Goal: Information Seeking & Learning: Learn about a topic

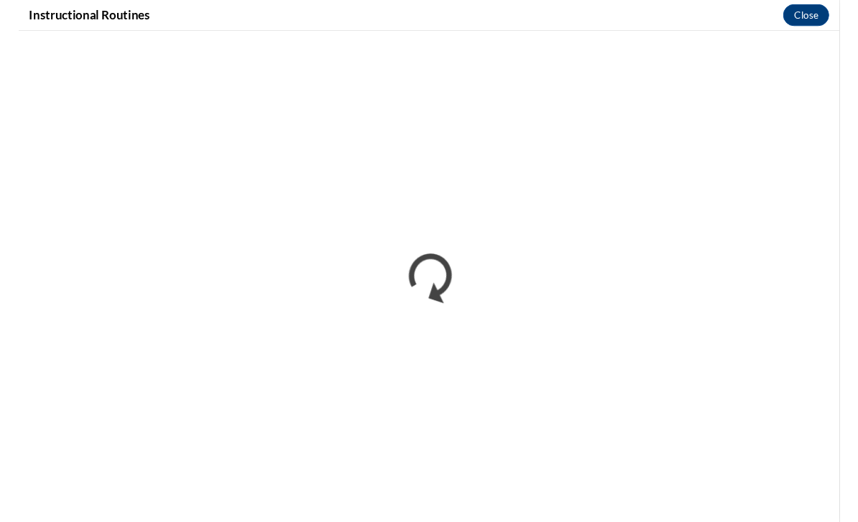
scroll to position [578, 0]
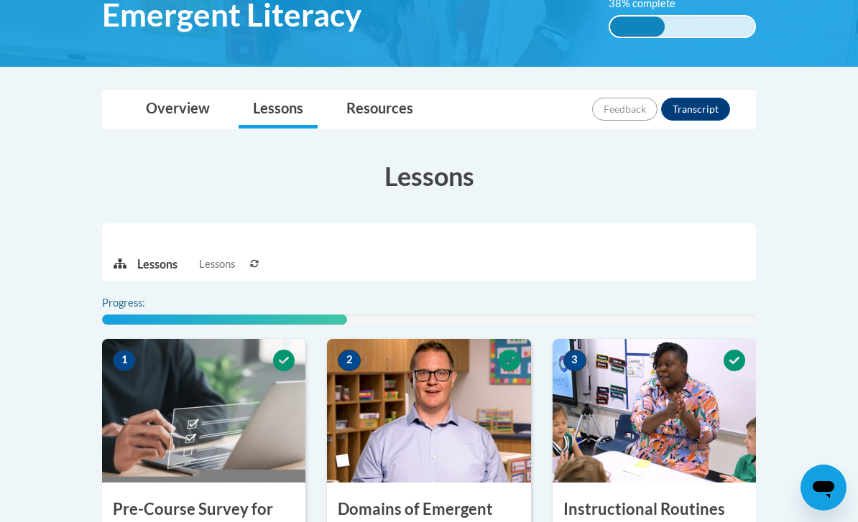
scroll to position [455, 0]
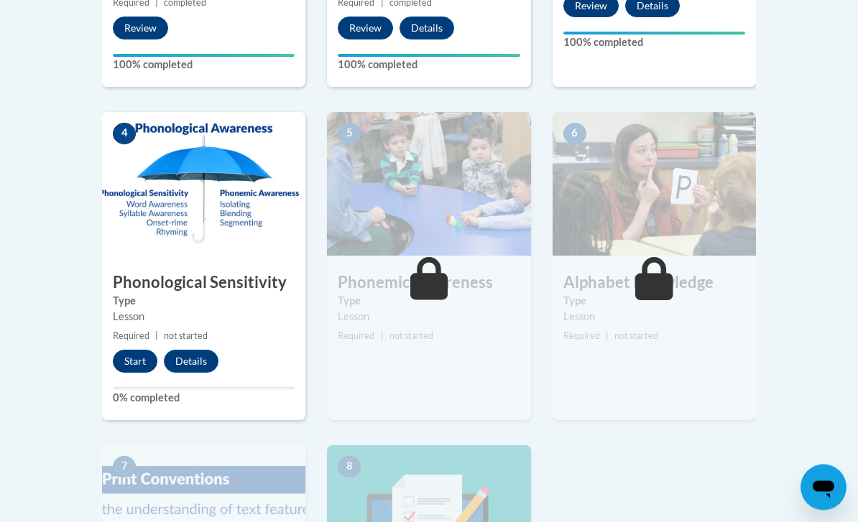
click at [129, 364] on button "Start" at bounding box center [135, 362] width 45 height 23
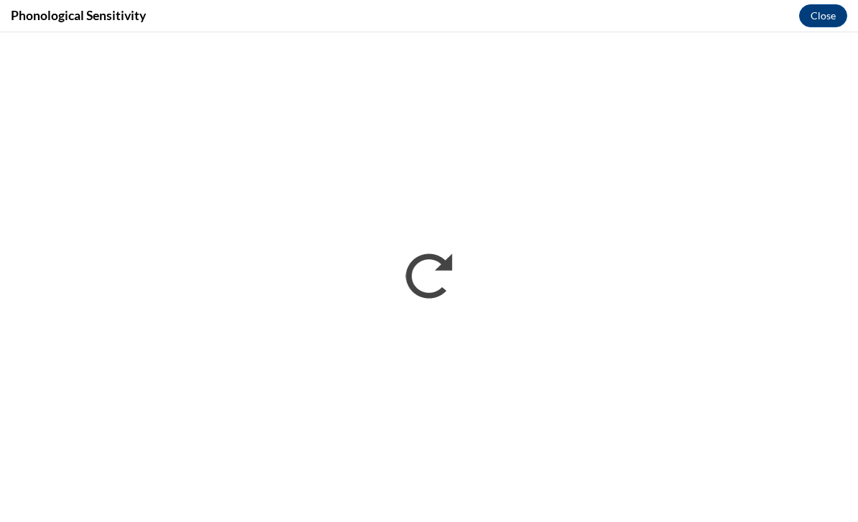
scroll to position [0, 0]
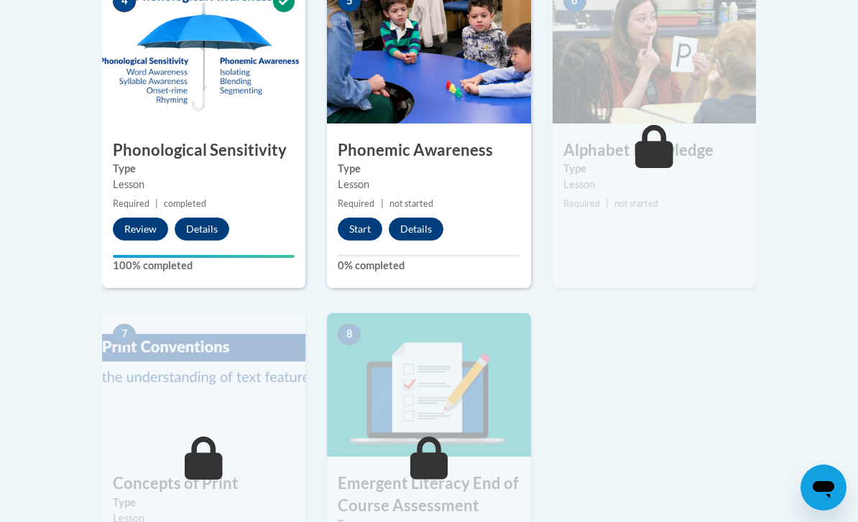
scroll to position [985, 0]
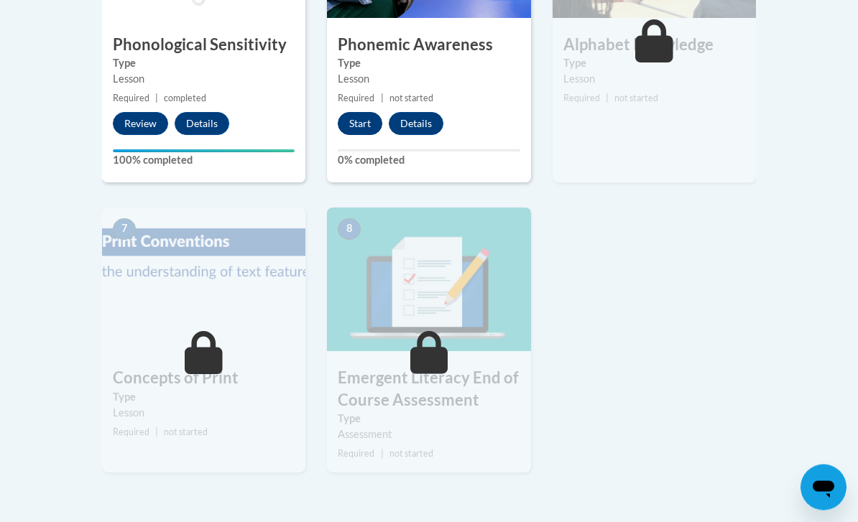
click at [366, 124] on button "Start" at bounding box center [360, 124] width 45 height 23
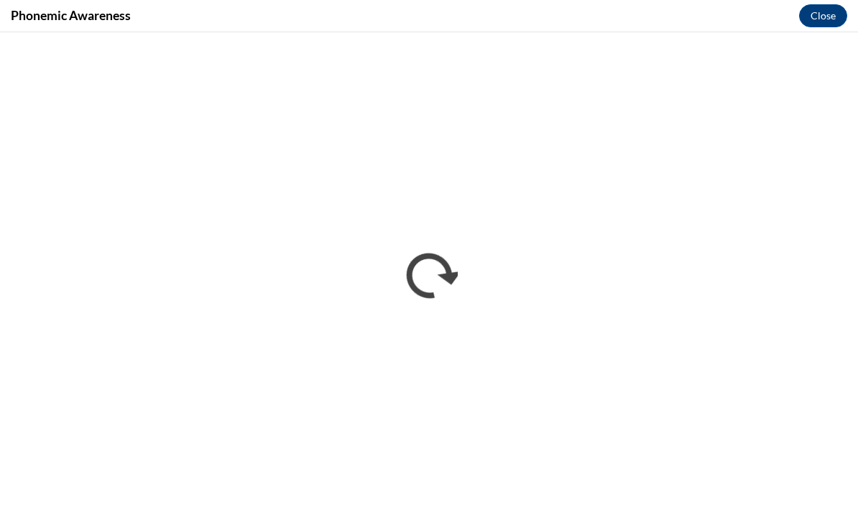
scroll to position [986, 0]
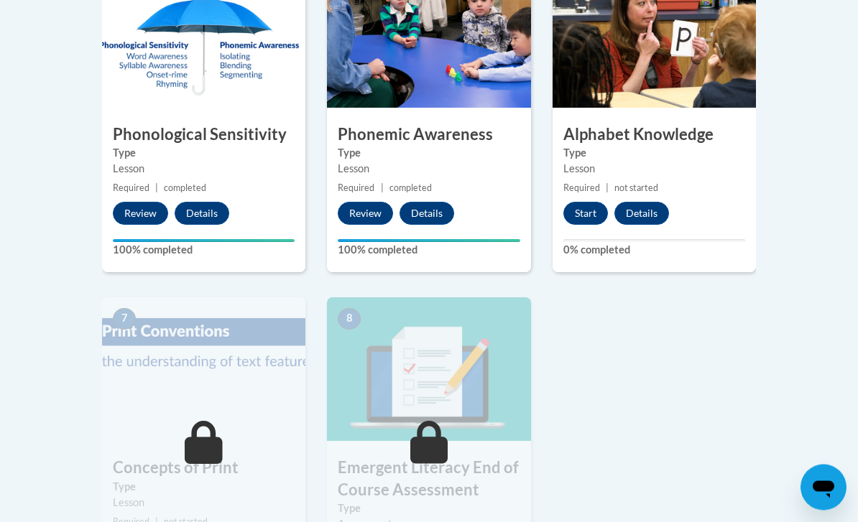
scroll to position [980, 0]
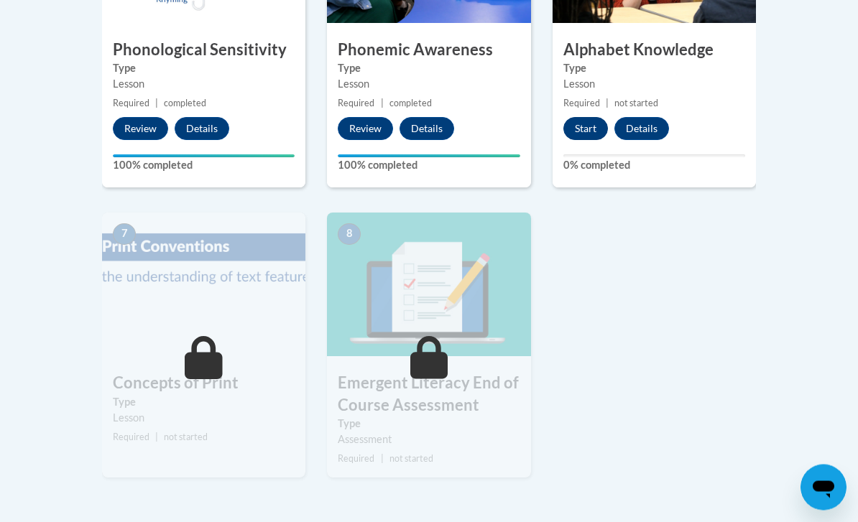
click at [597, 121] on button "Start" at bounding box center [585, 129] width 45 height 23
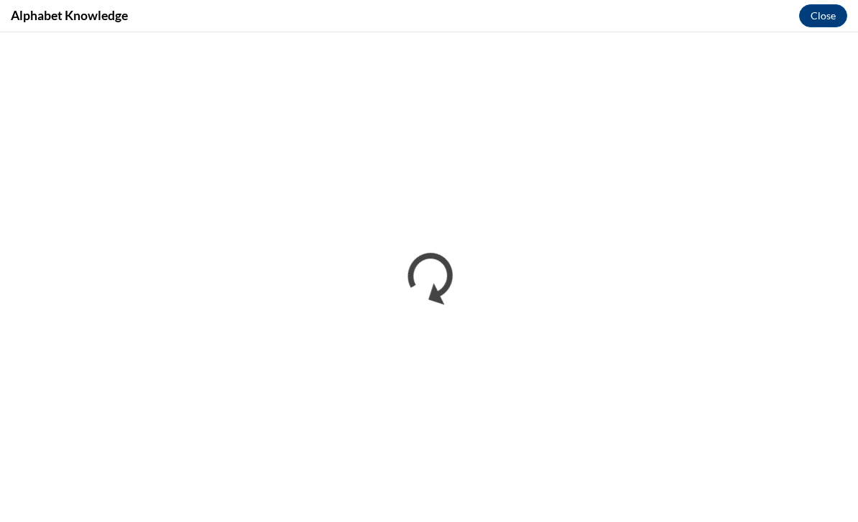
scroll to position [1027, 0]
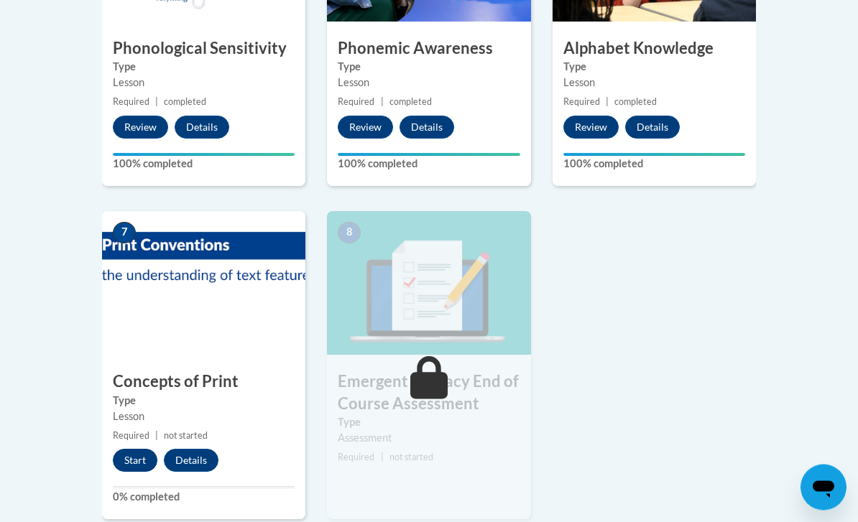
click at [132, 464] on button "Start" at bounding box center [135, 461] width 45 height 23
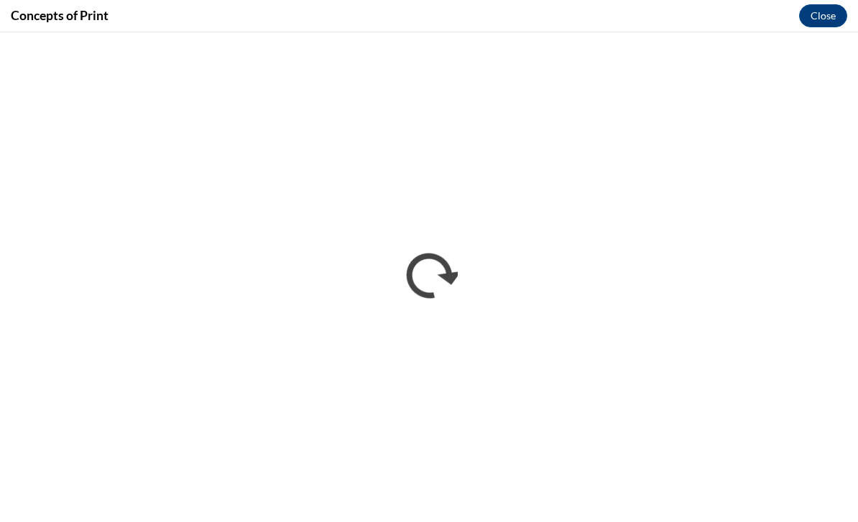
scroll to position [944, 0]
